Goal: Task Accomplishment & Management: Complete application form

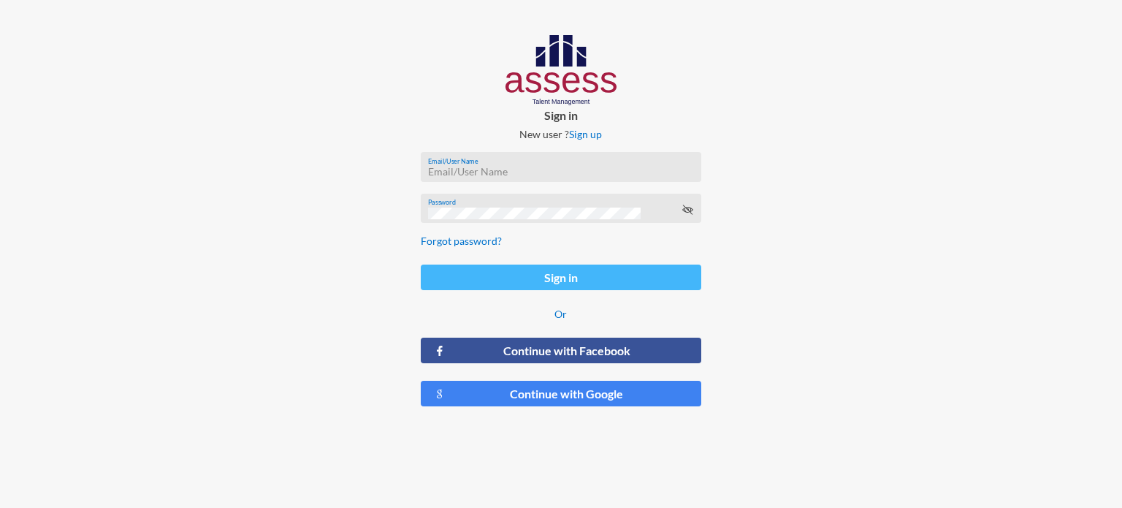
type input "[EMAIL_ADDRESS][DOMAIN_NAME]"
click at [526, 276] on button "Sign in" at bounding box center [561, 277] width 280 height 26
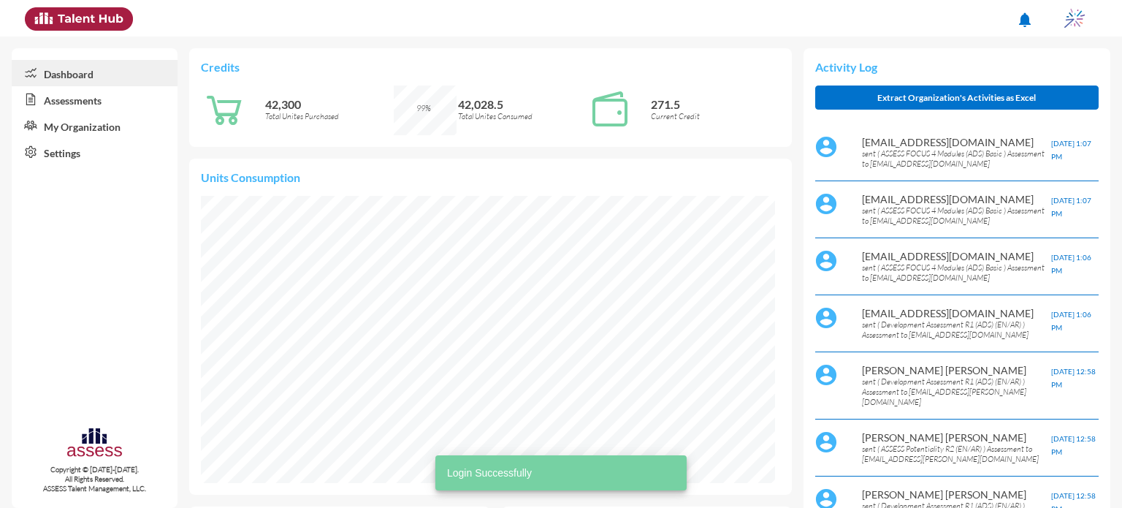
scroll to position [131, 263]
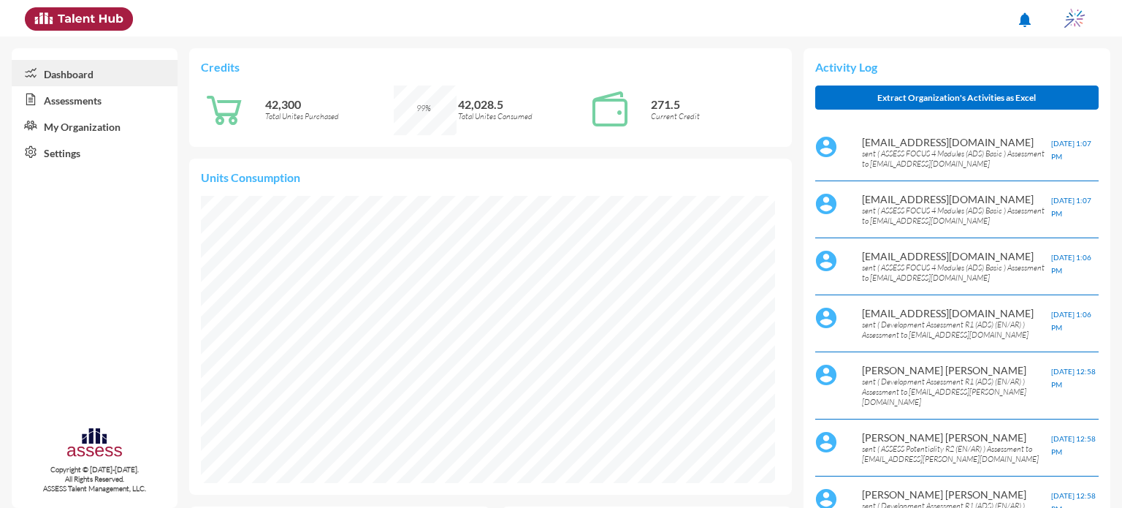
click at [37, 107] on link "Assessments" at bounding box center [95, 99] width 166 height 26
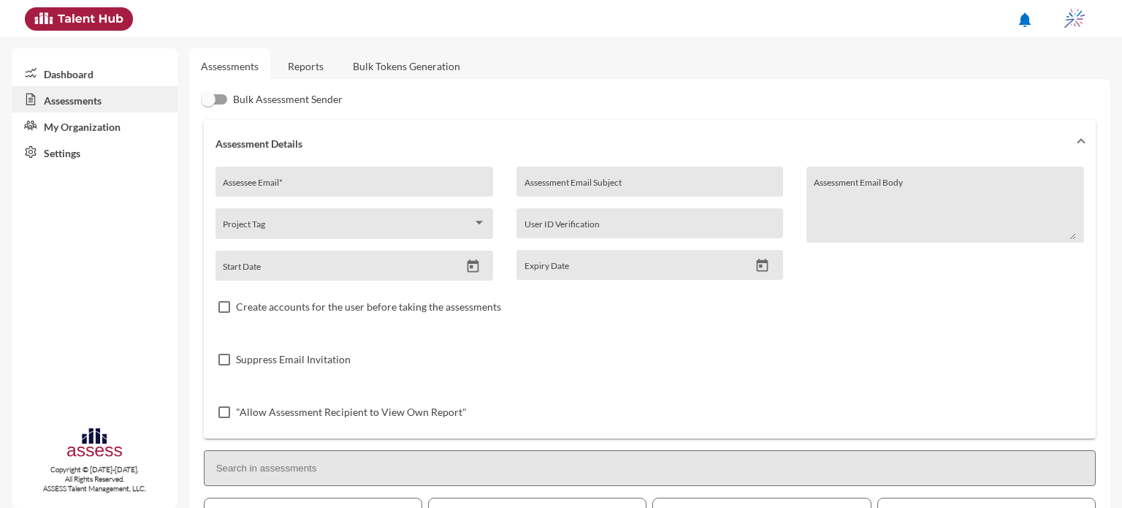
click at [326, 175] on div "Assessee Email *" at bounding box center [354, 186] width 262 height 22
type input "I"
type input "[EMAIL_ADDRESS][DOMAIN_NAME]"
click at [573, 187] on input "Assessment Email Subject" at bounding box center [649, 187] width 251 height 12
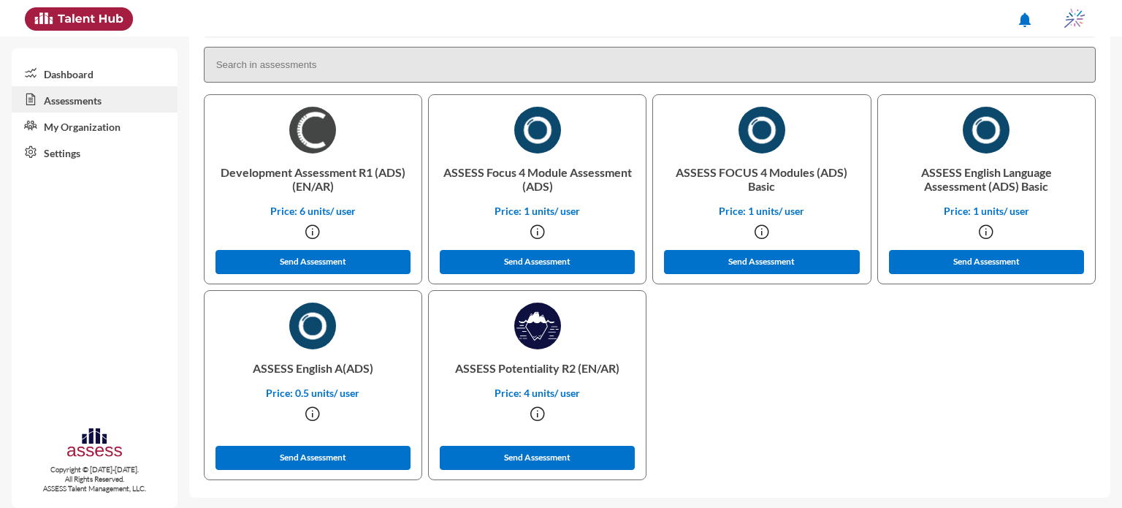
scroll to position [405, 0]
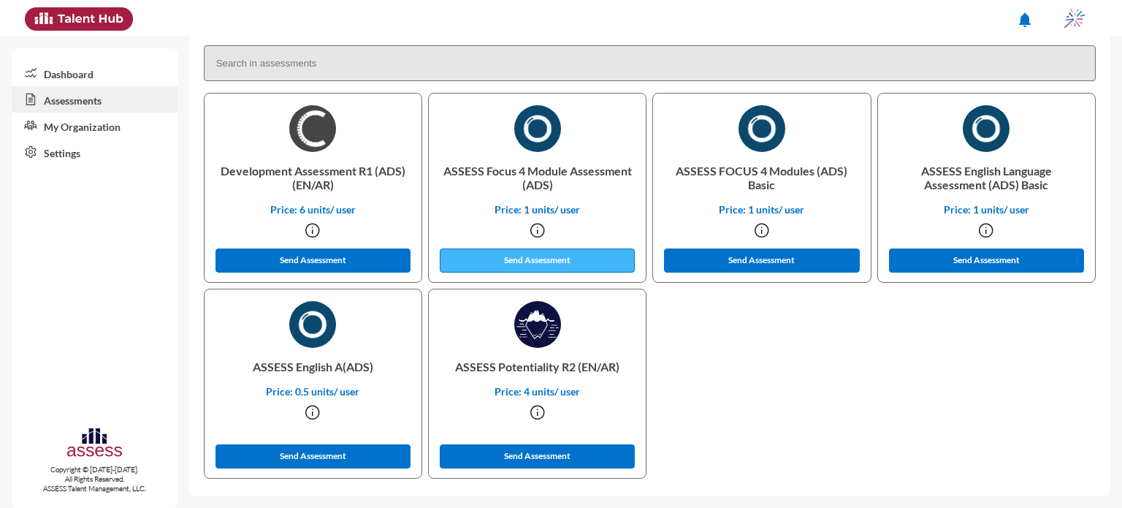
click at [556, 264] on button "Send Assessment" at bounding box center [538, 260] width 196 height 24
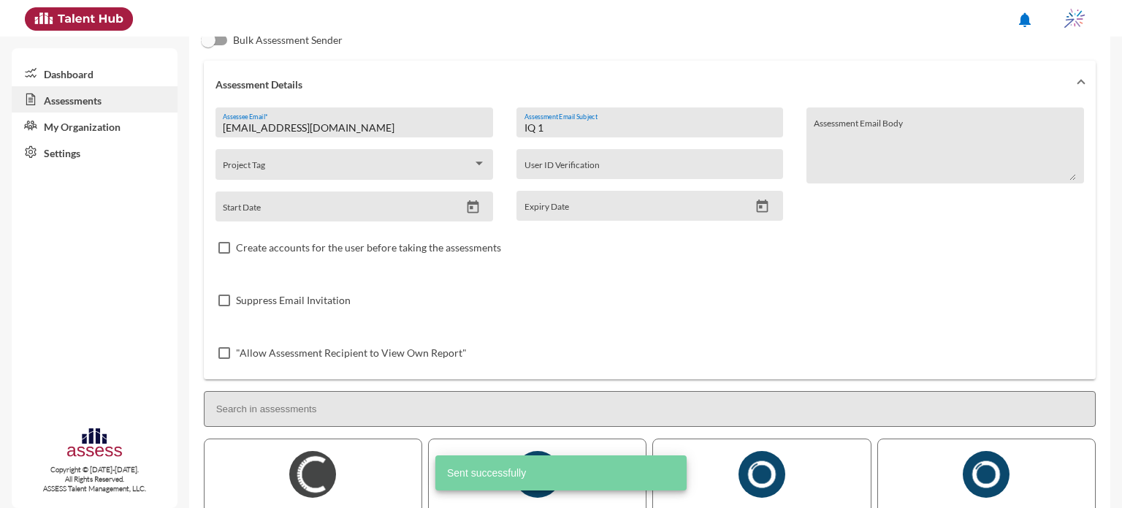
scroll to position [37, 0]
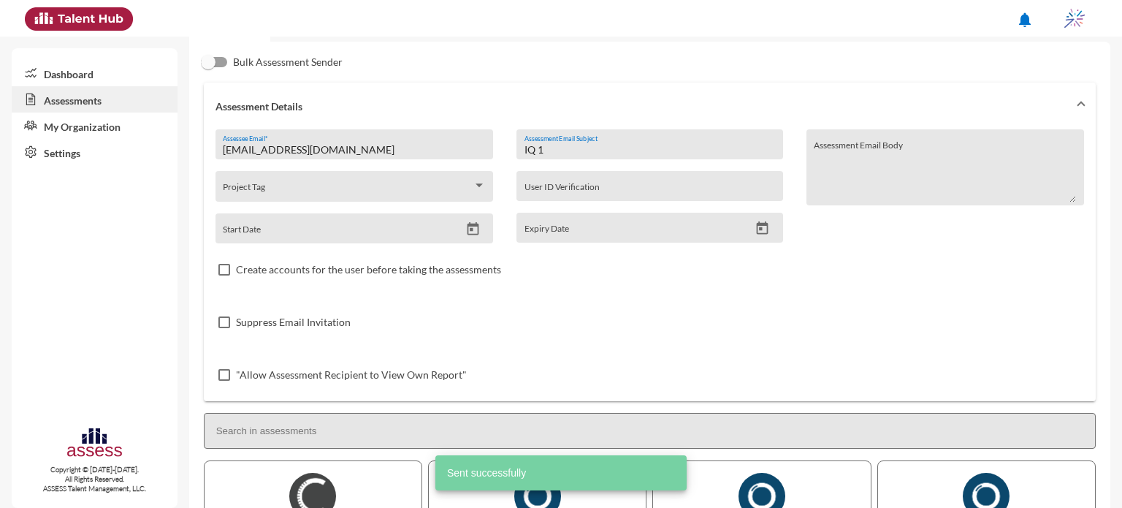
click at [589, 151] on input "IQ 1" at bounding box center [649, 150] width 251 height 12
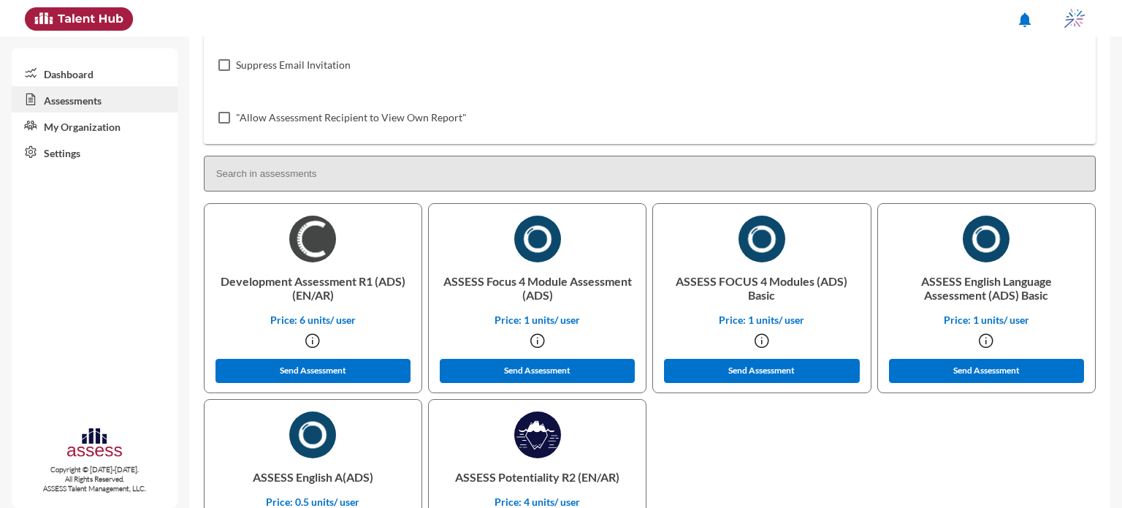
scroll to position [295, 0]
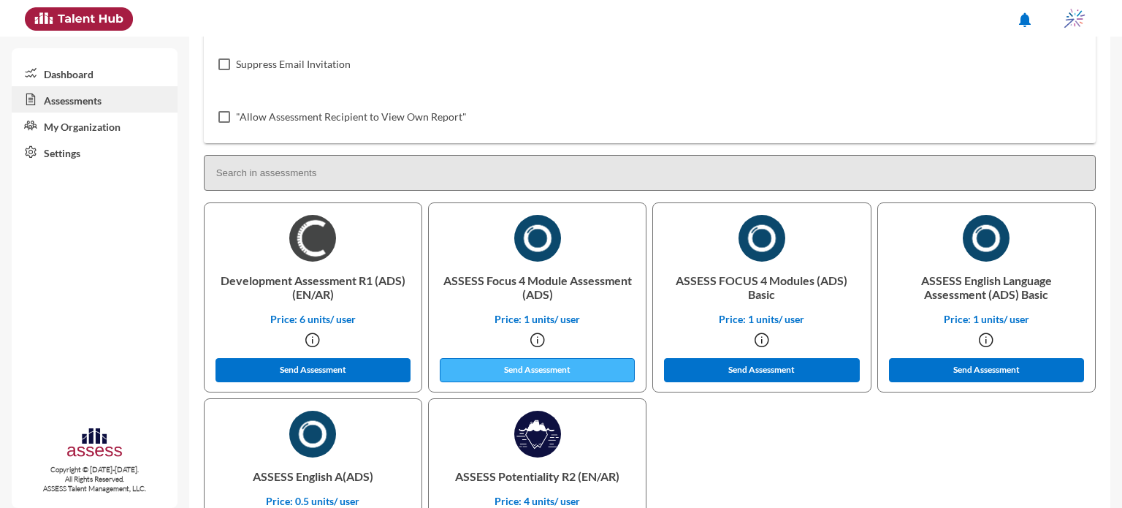
click at [543, 367] on button "Send Assessment" at bounding box center [538, 370] width 196 height 24
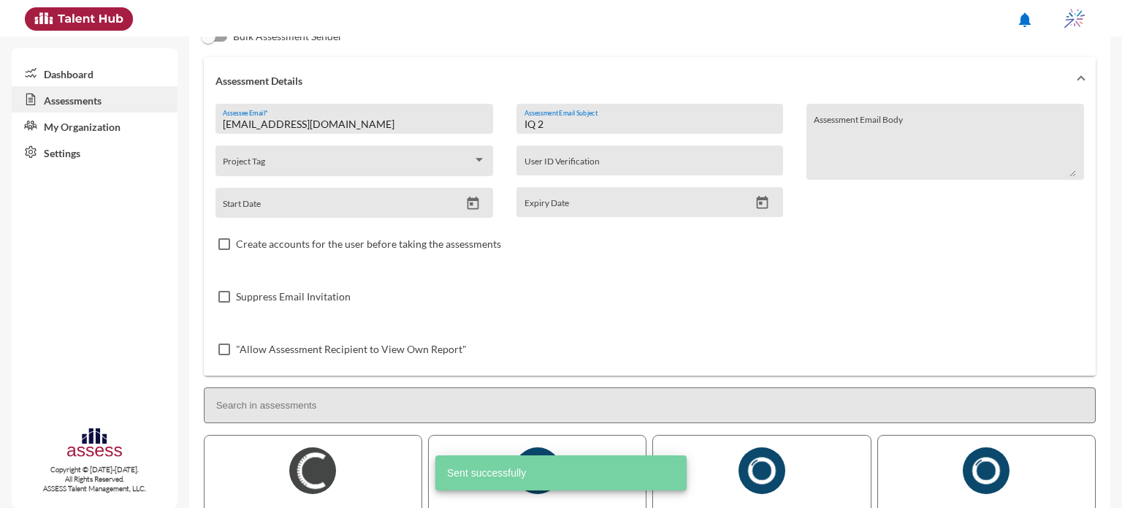
scroll to position [0, 0]
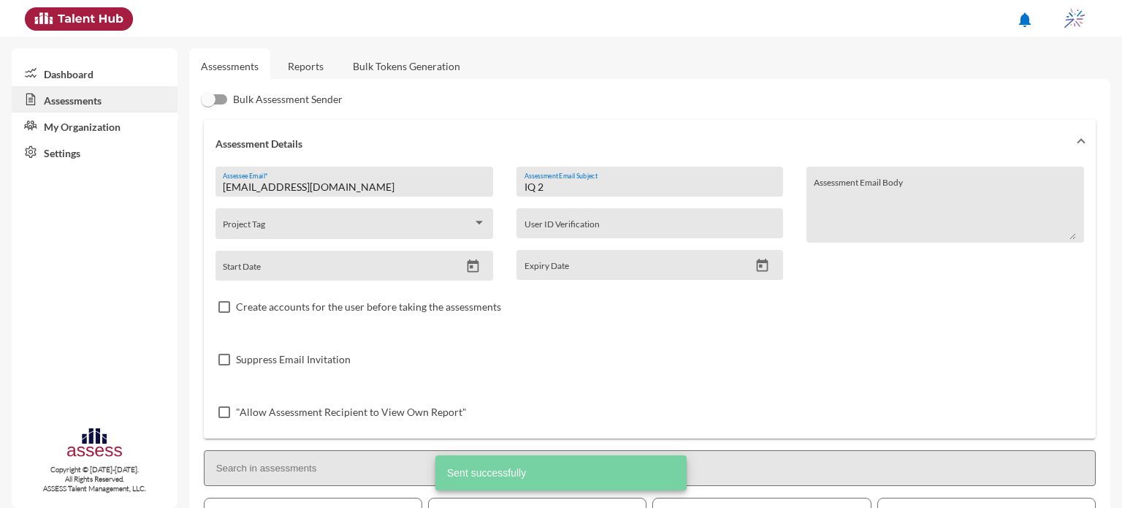
drag, startPoint x: 570, startPoint y: 188, endPoint x: 478, endPoint y: 201, distance: 92.9
click at [478, 201] on div "[EMAIL_ADDRESS][DOMAIN_NAME] Assessee Email * Project Tag Start Date IQ 2 Asses…" at bounding box center [649, 303] width 869 height 272
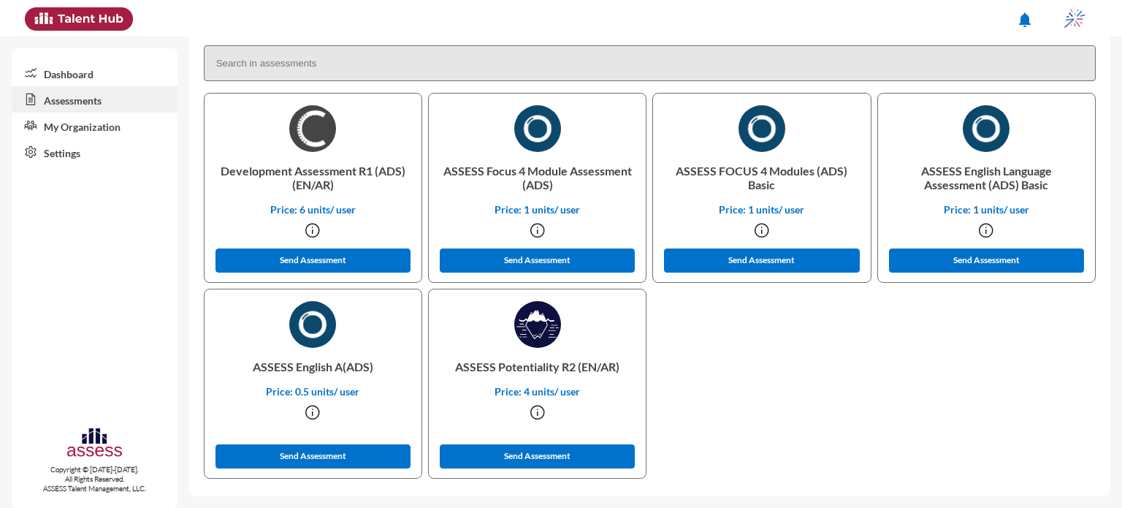
scroll to position [405, 0]
click at [324, 264] on button "Send Assessment" at bounding box center [313, 260] width 196 height 24
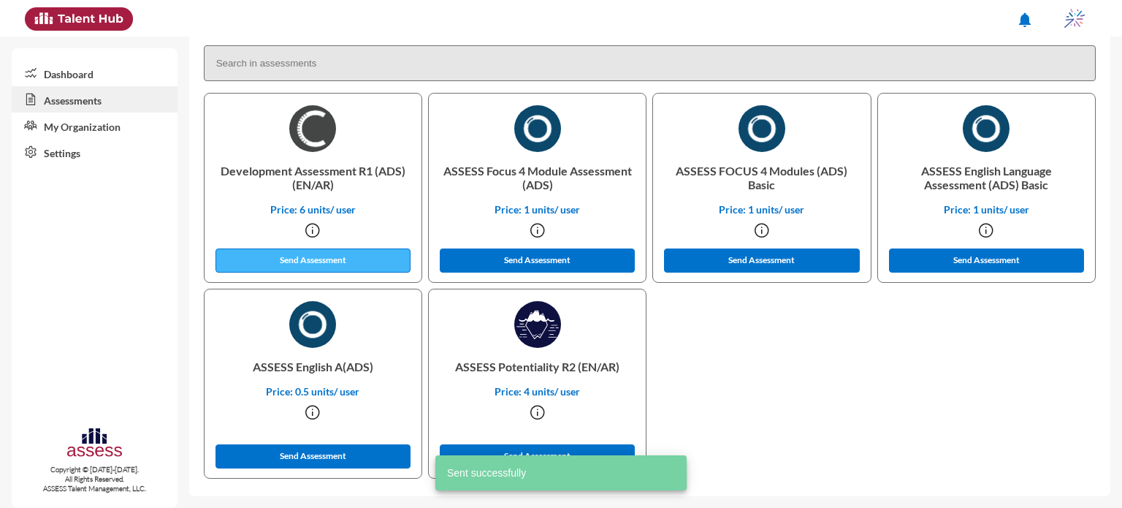
scroll to position [0, 0]
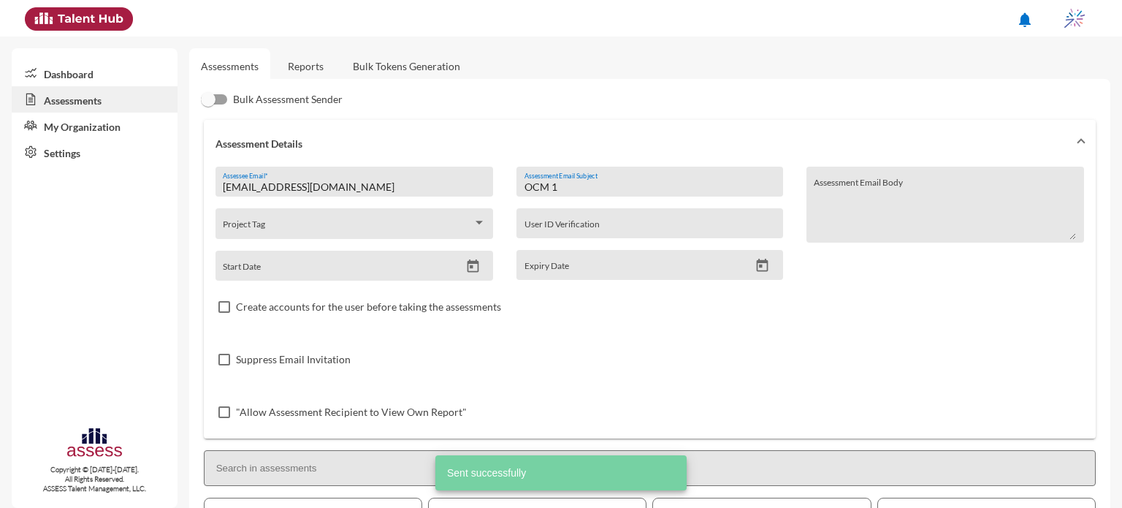
click at [587, 178] on div "OCM 1 Assessment Email Subject" at bounding box center [649, 186] width 251 height 22
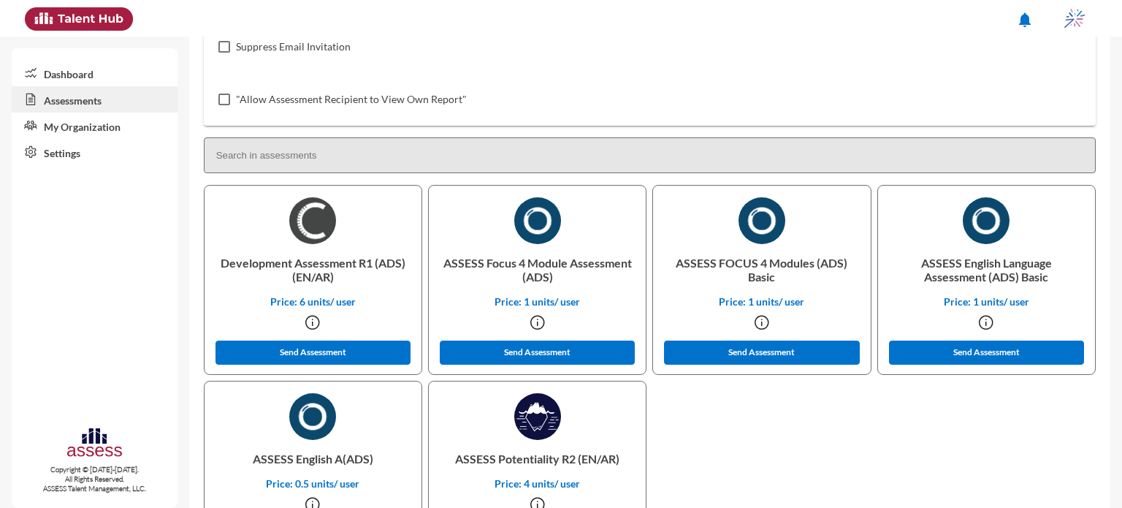
scroll to position [377, 0]
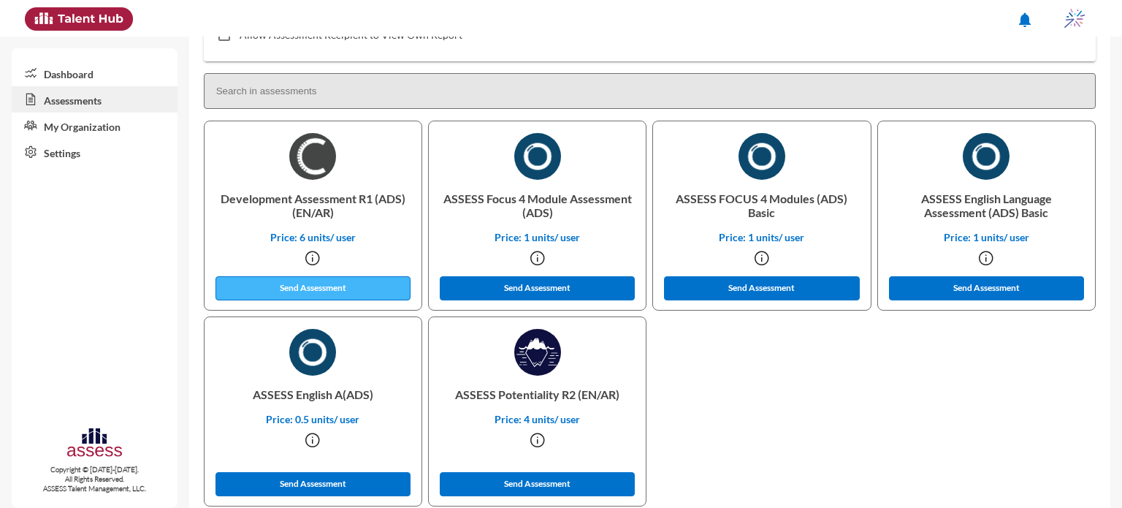
type input "OCM 2"
click at [321, 289] on button "Send Assessment" at bounding box center [313, 288] width 196 height 24
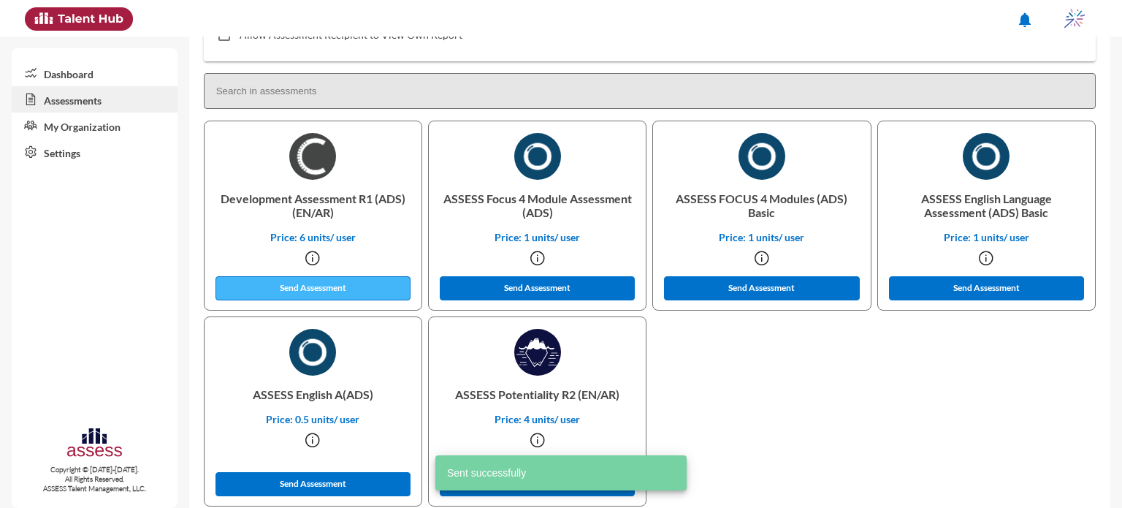
scroll to position [0, 0]
